Goal: Information Seeking & Learning: Learn about a topic

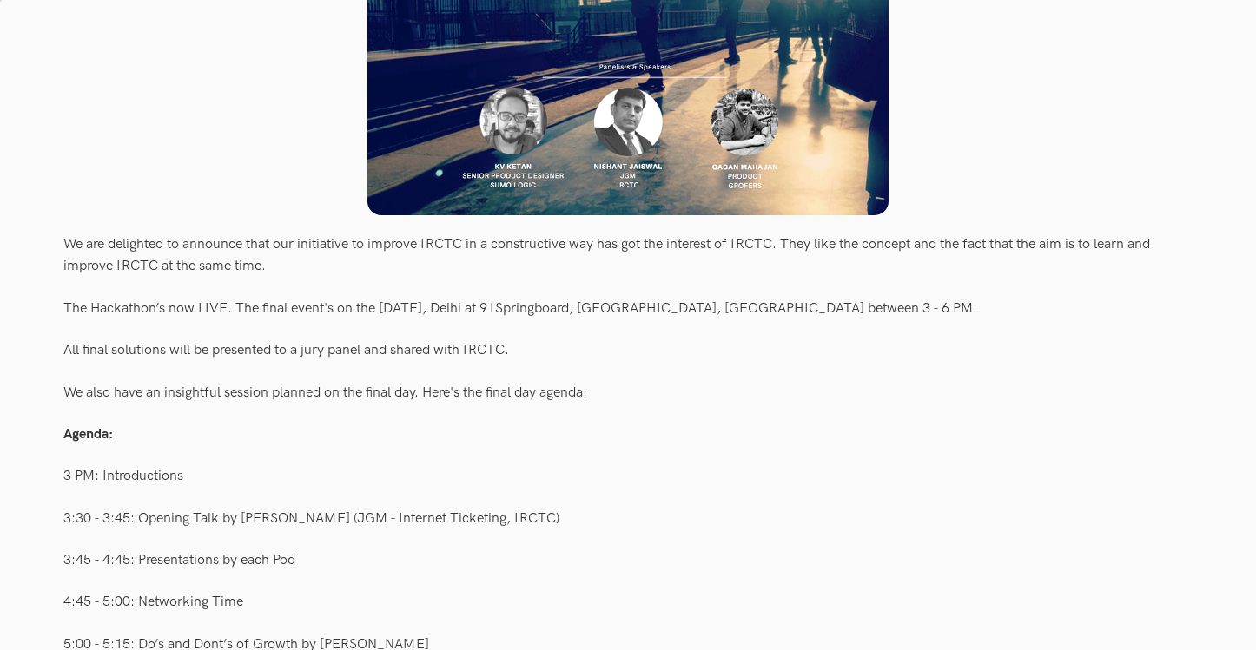
scroll to position [515, 0]
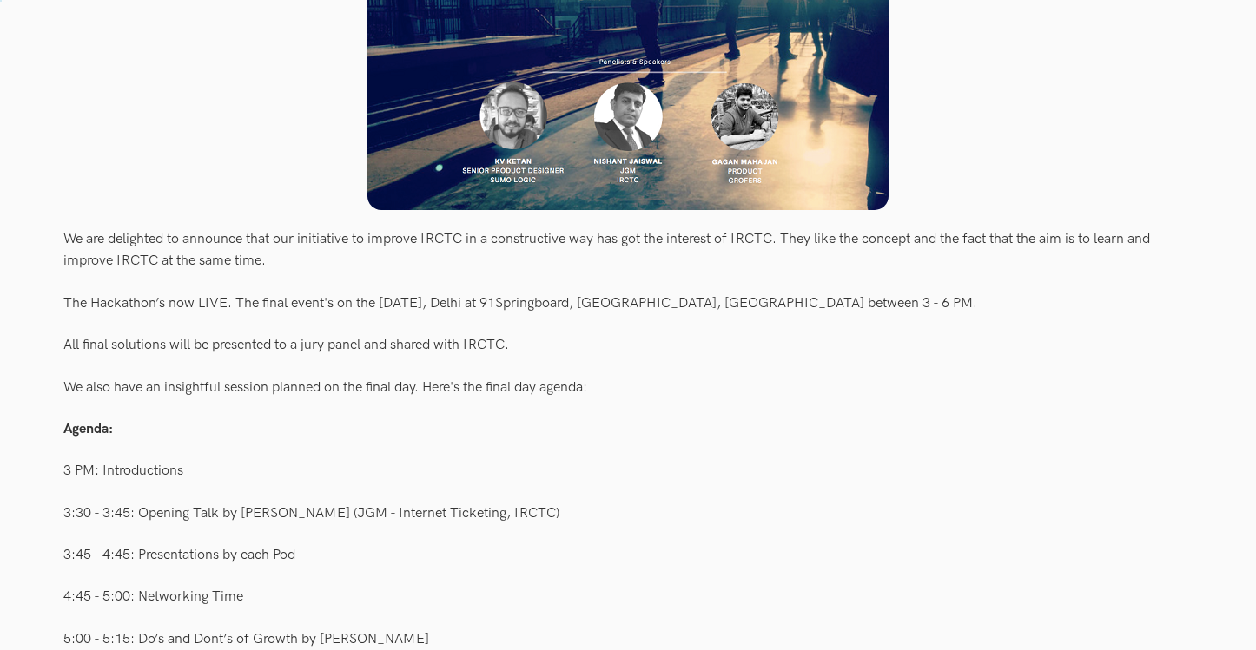
click at [280, 335] on div "All final solutions will be presented to a jury panel and shared with IRCTC." at bounding box center [627, 345] width 1129 height 33
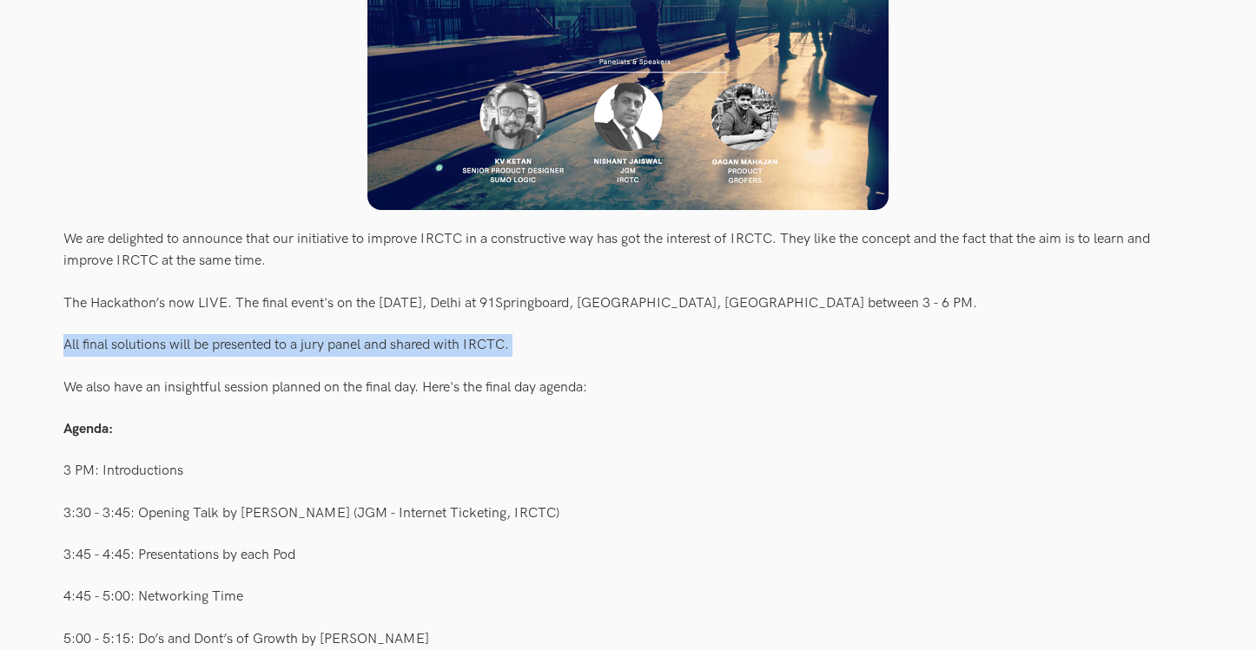
click at [280, 335] on div "All final solutions will be presented to a jury panel and shared with IRCTC." at bounding box center [627, 345] width 1129 height 33
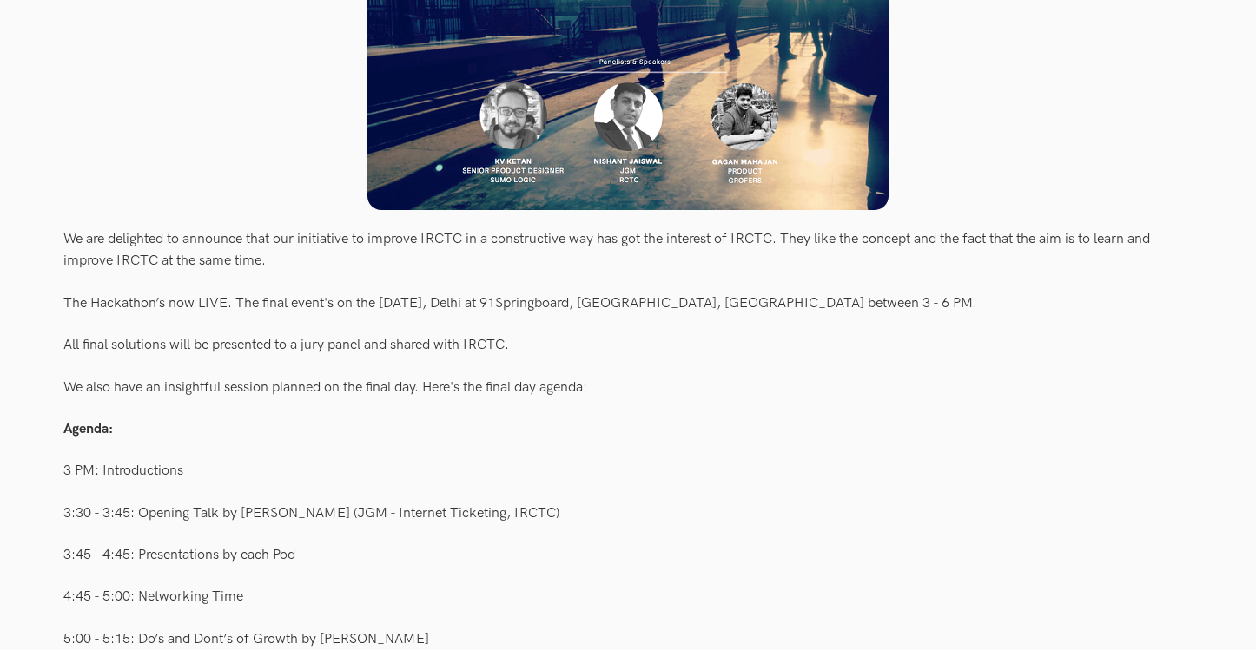
click at [320, 389] on div "We also have an insightful session planned on the final day. Here's the final d…" at bounding box center [627, 387] width 1129 height 33
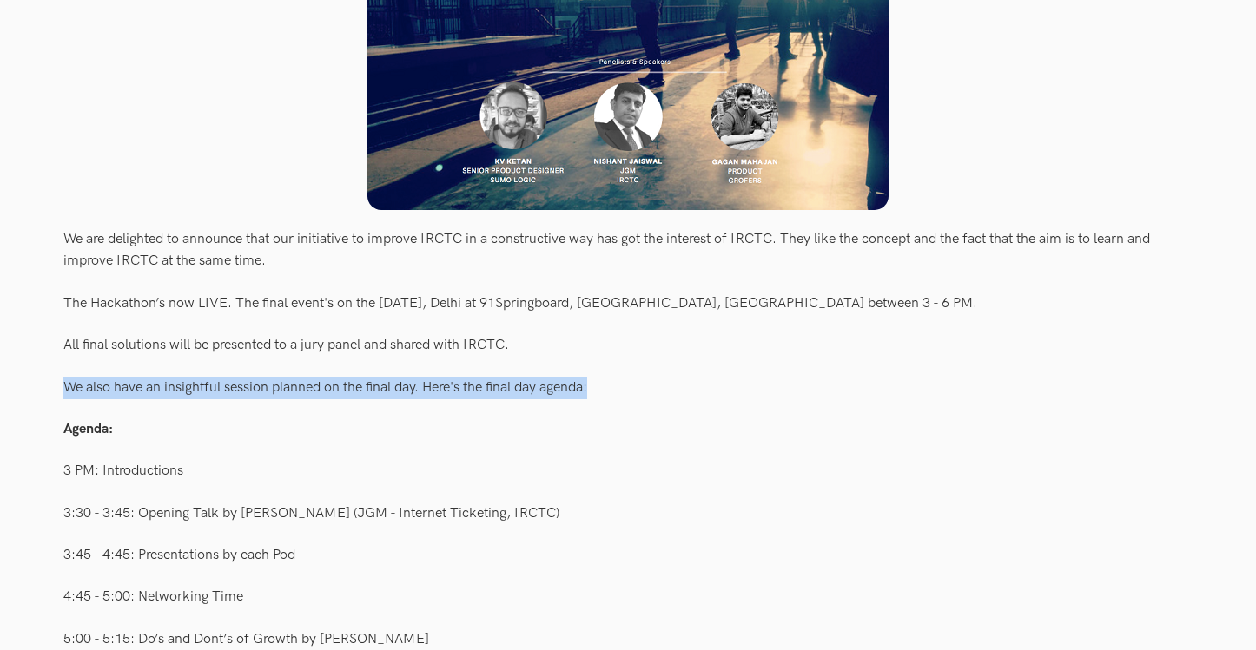
click at [320, 389] on div "We also have an insightful session planned on the final day. Here's the final d…" at bounding box center [627, 387] width 1129 height 33
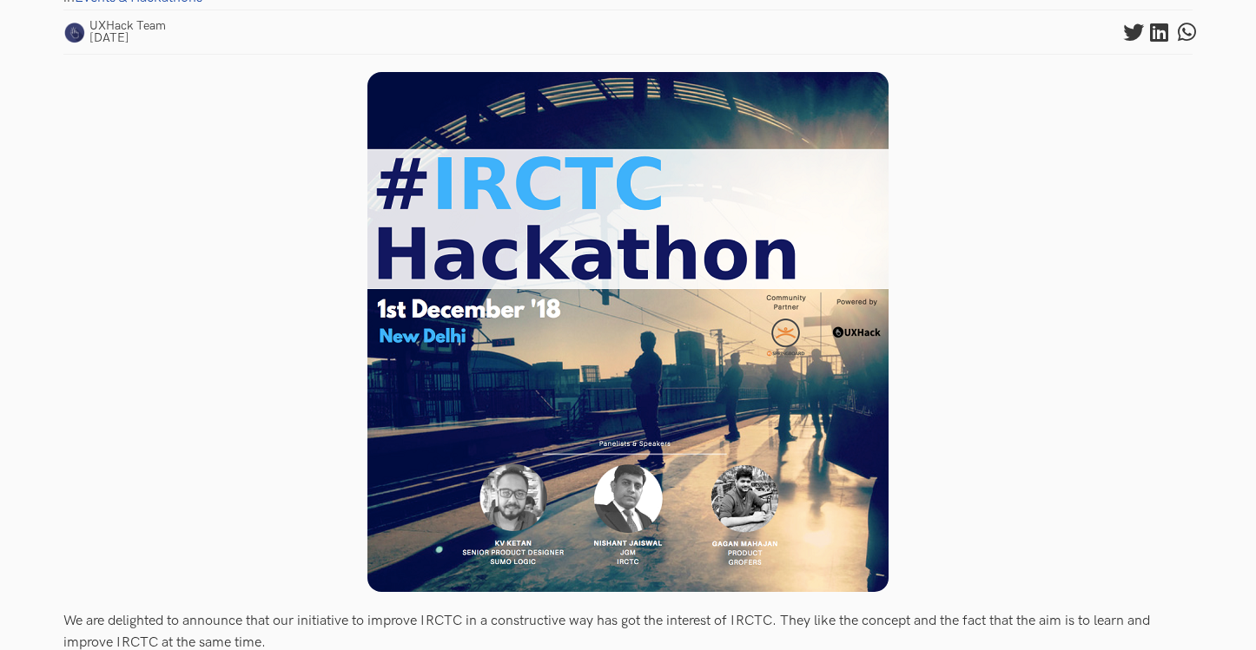
scroll to position [135, 0]
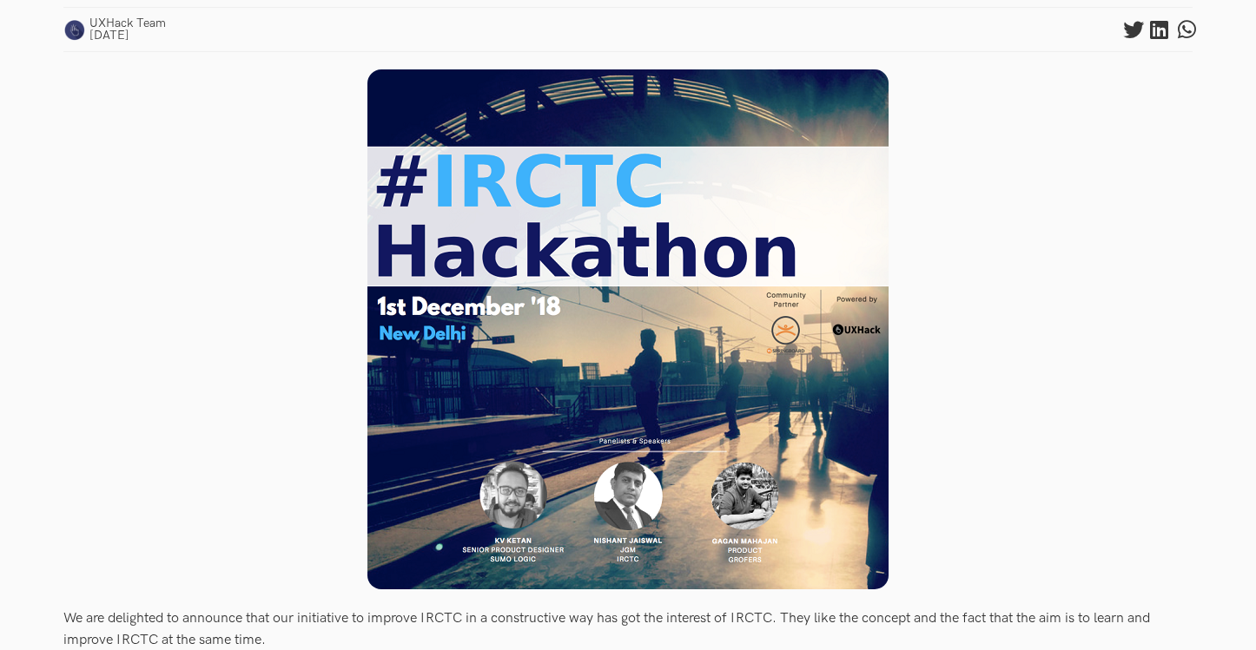
click at [646, 385] on img at bounding box center [627, 329] width 521 height 520
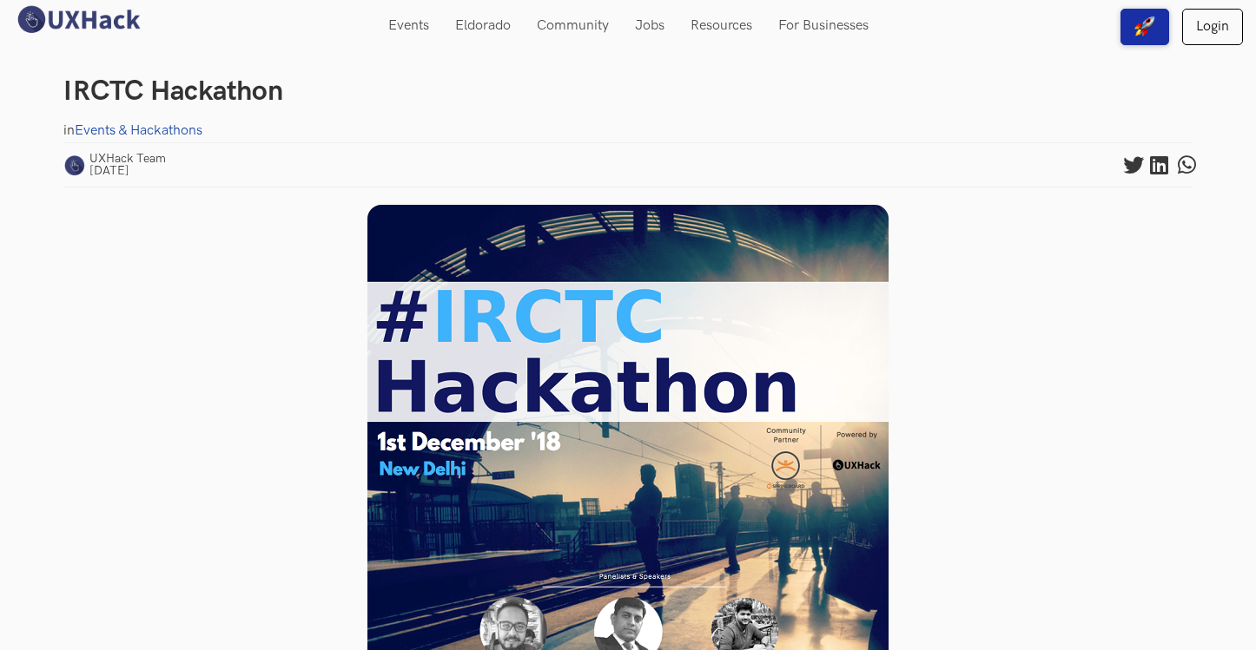
scroll to position [0, 0]
